Goal: Task Accomplishment & Management: Manage account settings

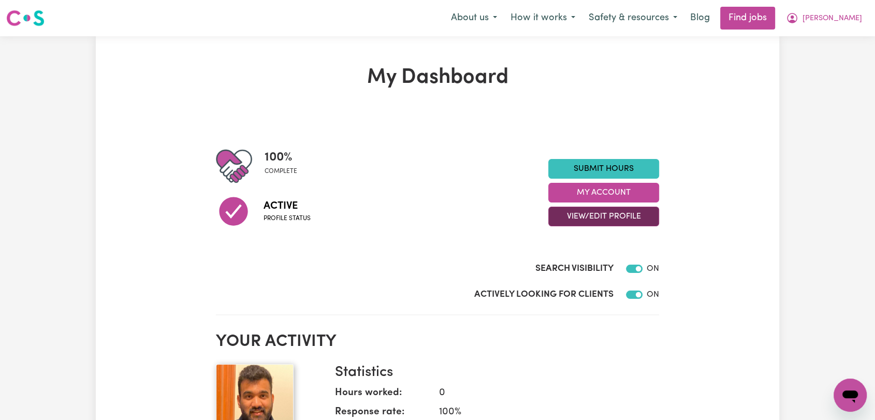
click at [585, 217] on button "View/Edit Profile" at bounding box center [603, 217] width 111 height 20
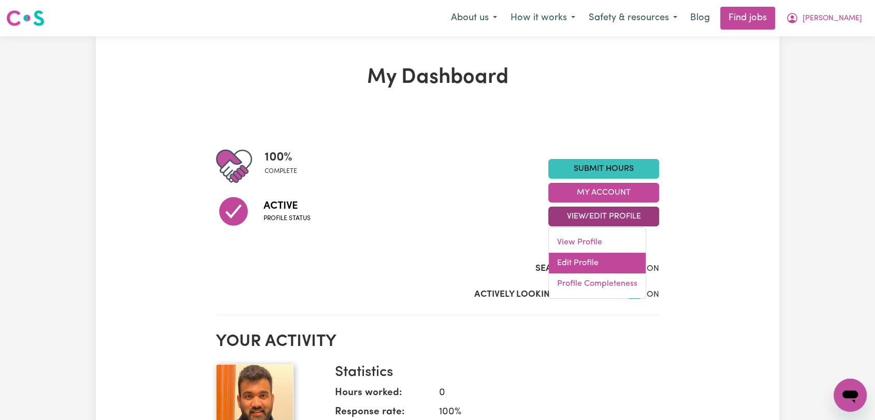
click at [602, 265] on link "Edit Profile" at bounding box center [597, 263] width 97 height 21
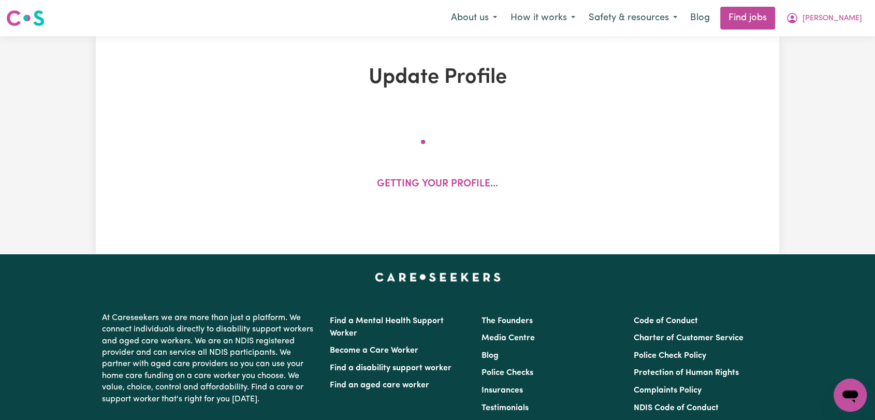
select select "[DEMOGRAPHIC_DATA]"
select select "[DEMOGRAPHIC_DATA] Work Visa"
select select "Studying a healthcare related degree or qualification"
select select "50"
select select "75"
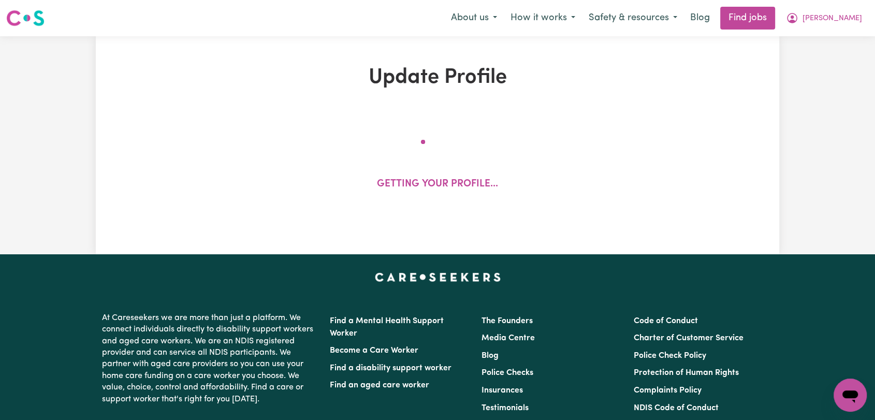
select select "100"
select select "110"
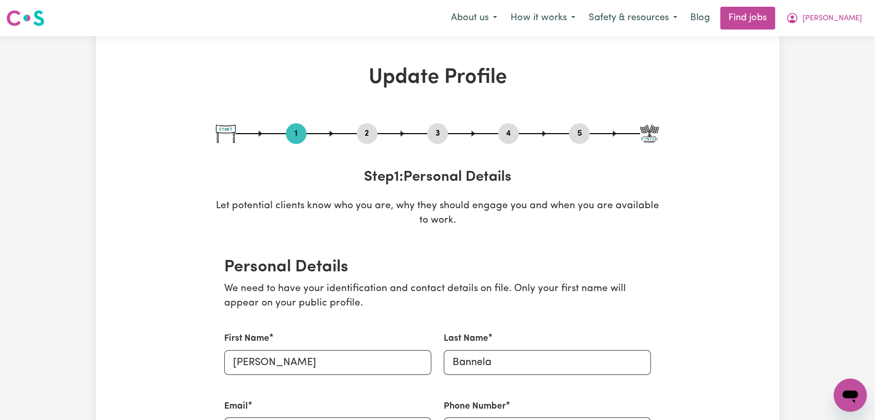
click at [368, 135] on button "2" at bounding box center [367, 133] width 21 height 13
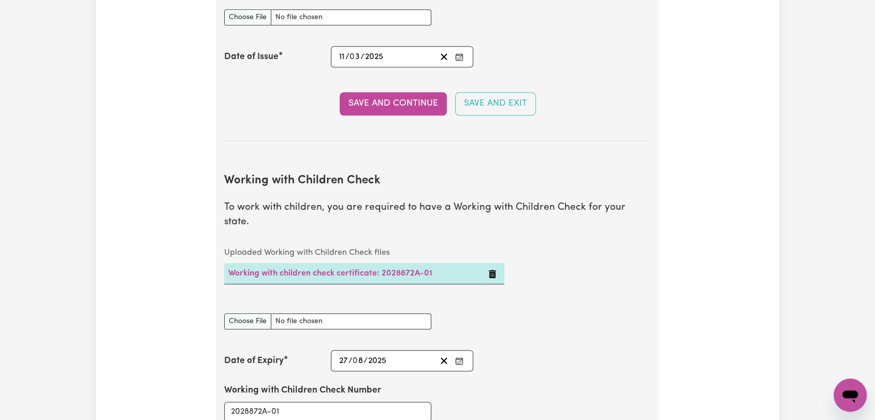
scroll to position [978, 0]
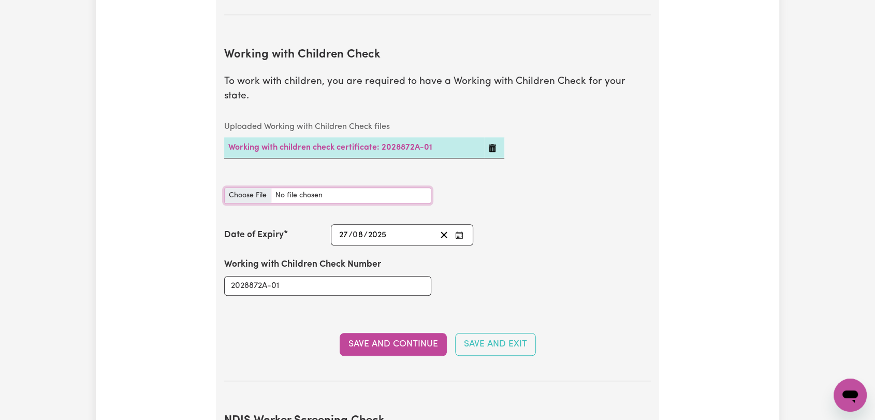
click at [249, 187] on input "Working with Children Check document" at bounding box center [327, 195] width 207 height 16
type input "C:\fakepath\[PERSON_NAME] - WWCC CARD - [DATE]--.jpeg"
click at [458, 234] on icon "Enter the Date of Expiry of your Working with Children Check" at bounding box center [459, 234] width 7 height 0
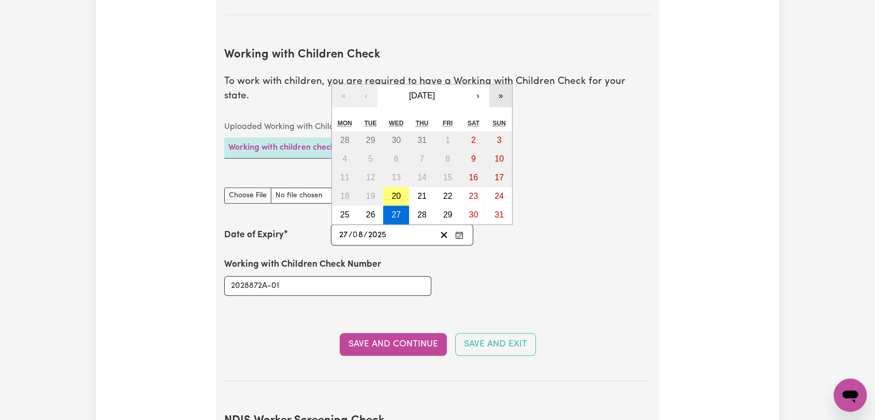
click at [500, 84] on button "»" at bounding box center [500, 95] width 23 height 23
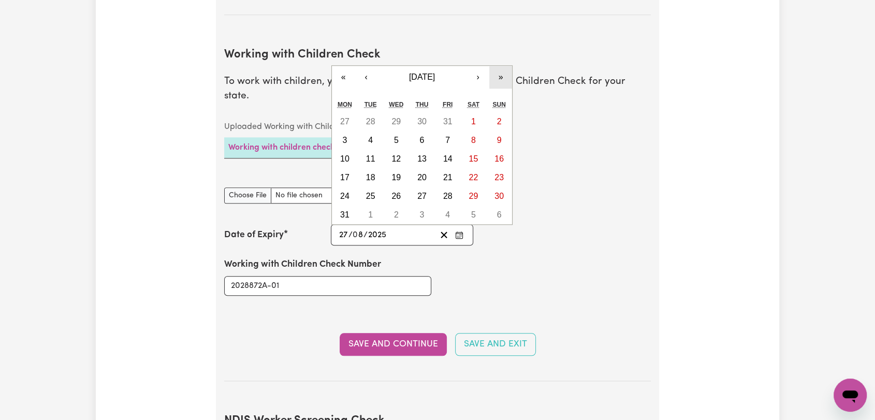
click at [500, 66] on button "»" at bounding box center [500, 77] width 23 height 23
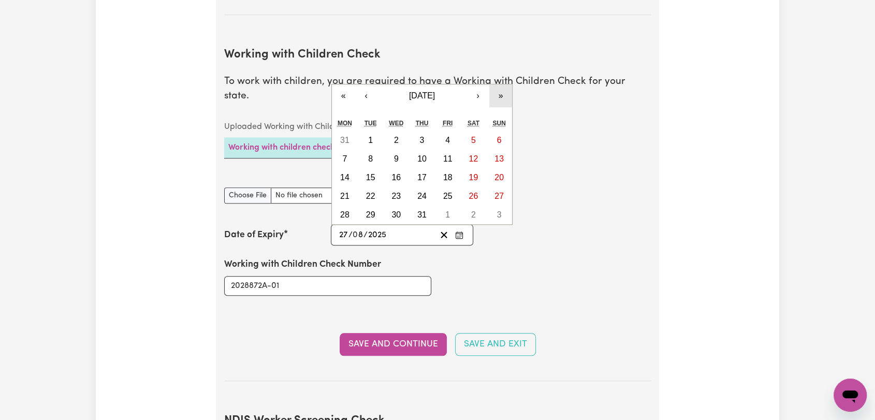
click at [497, 84] on button "»" at bounding box center [500, 95] width 23 height 23
click at [500, 84] on button "»" at bounding box center [500, 95] width 23 height 23
click at [393, 210] on abbr "28" at bounding box center [395, 214] width 9 height 9
type input "[DATE]"
type input "28"
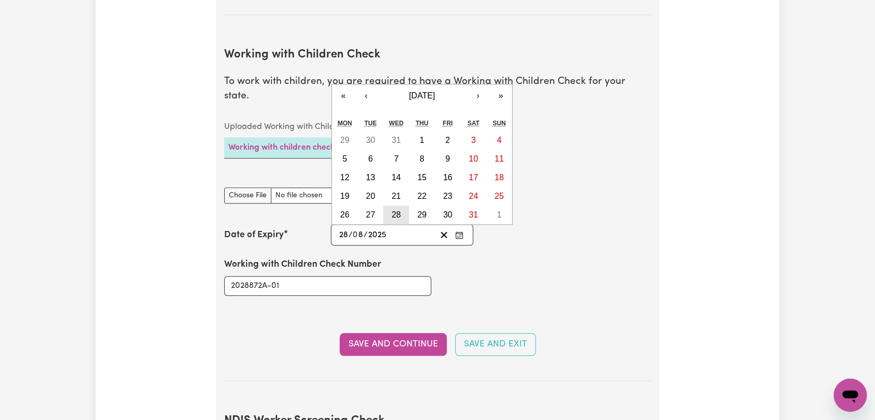
type input "2030"
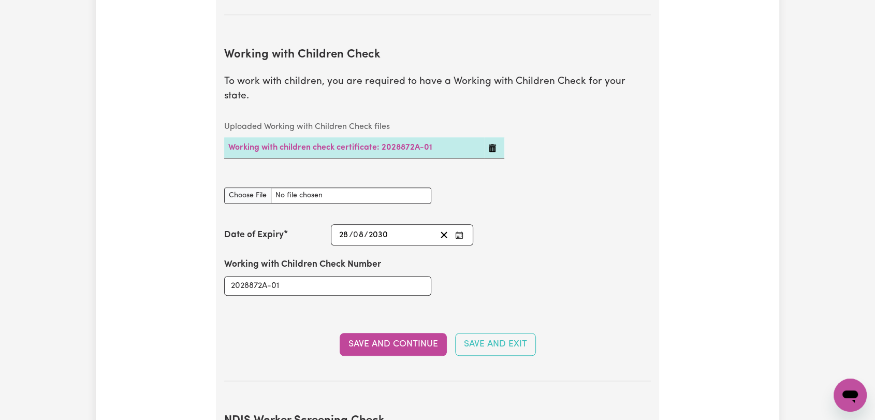
drag, startPoint x: 399, startPoint y: 332, endPoint x: 407, endPoint y: 341, distance: 11.7
click at [400, 333] on button "Save and Continue" at bounding box center [393, 344] width 107 height 23
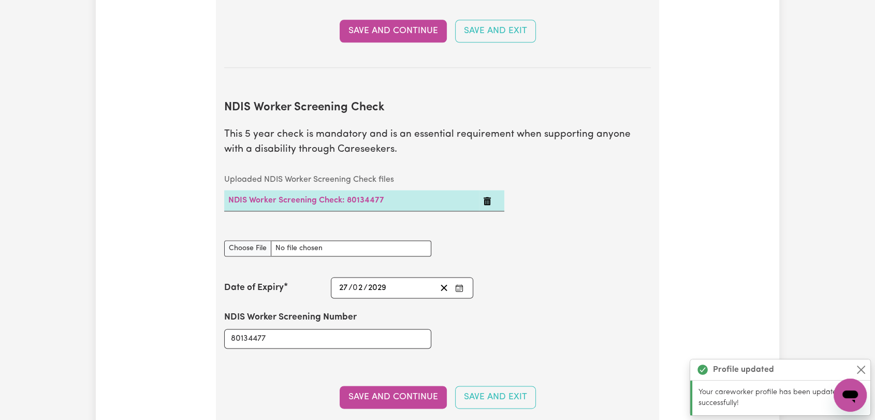
scroll to position [1359, 0]
